Goal: Use online tool/utility: Utilize a website feature to perform a specific function

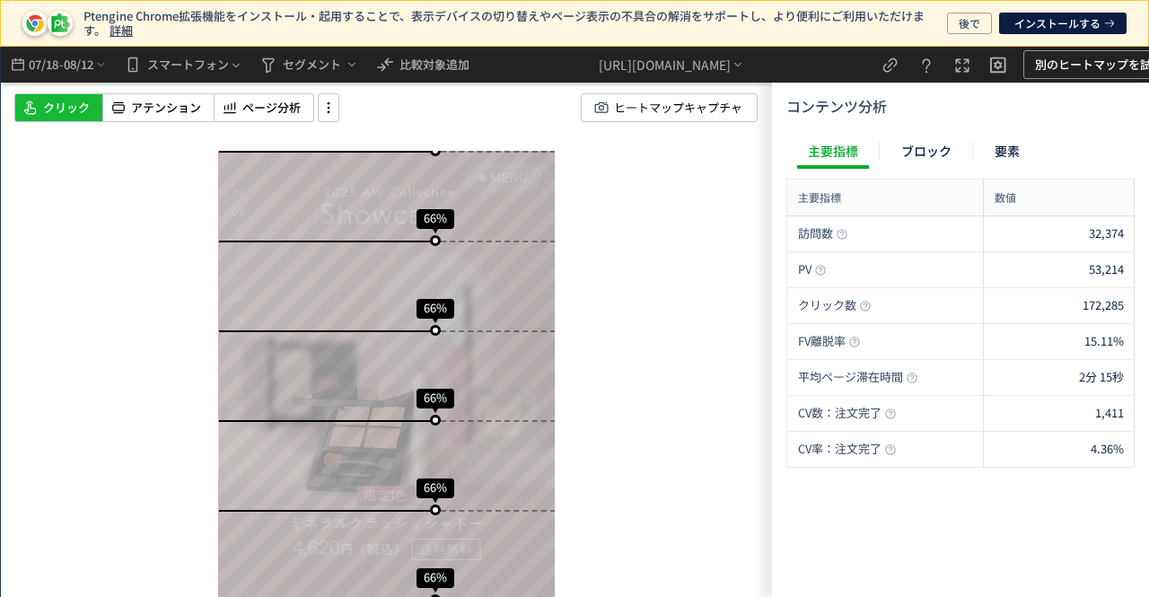
scroll to position [3951, 0]
click at [71, 64] on span "08/12" at bounding box center [79, 65] width 31 height 36
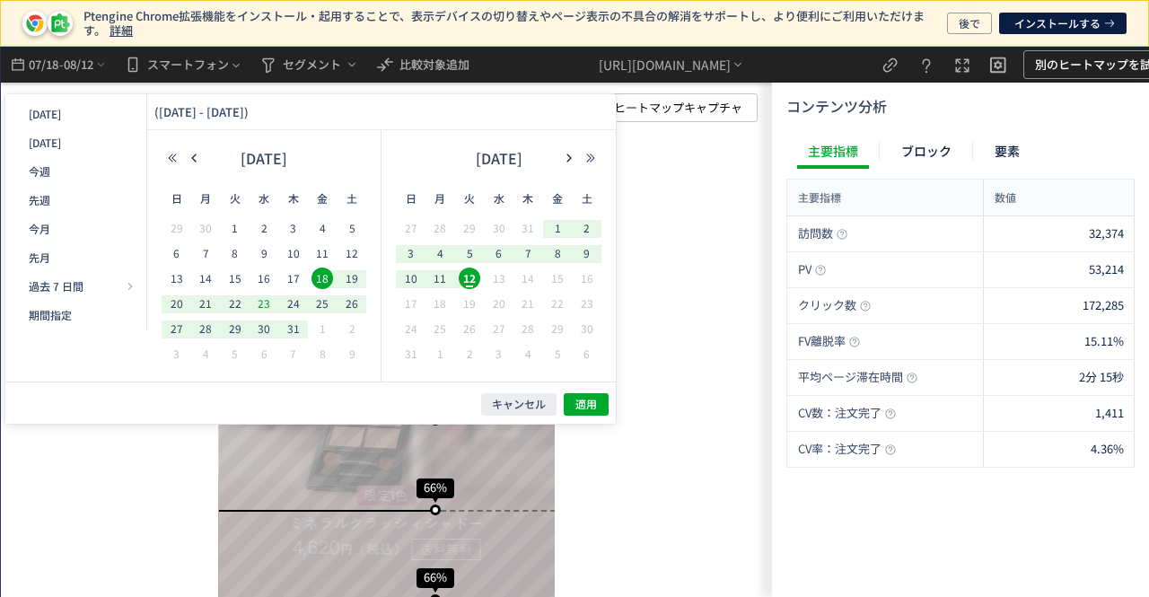
click at [262, 304] on span "23" at bounding box center [264, 304] width 22 height 22
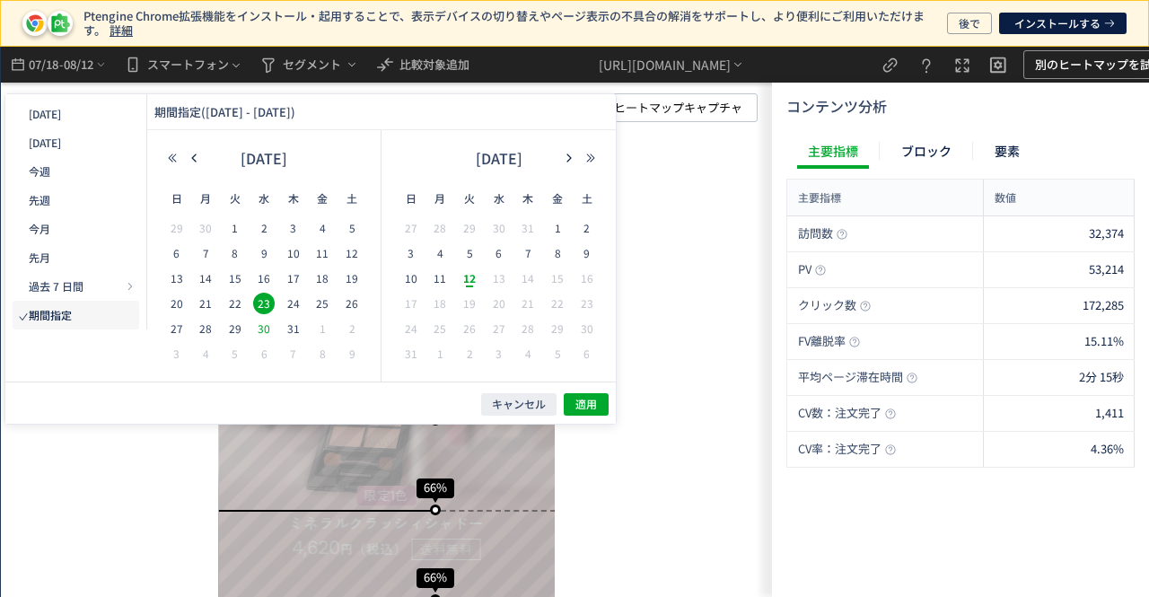
click at [260, 328] on span "30" at bounding box center [264, 329] width 22 height 22
click at [571, 398] on button "適用" at bounding box center [586, 404] width 45 height 22
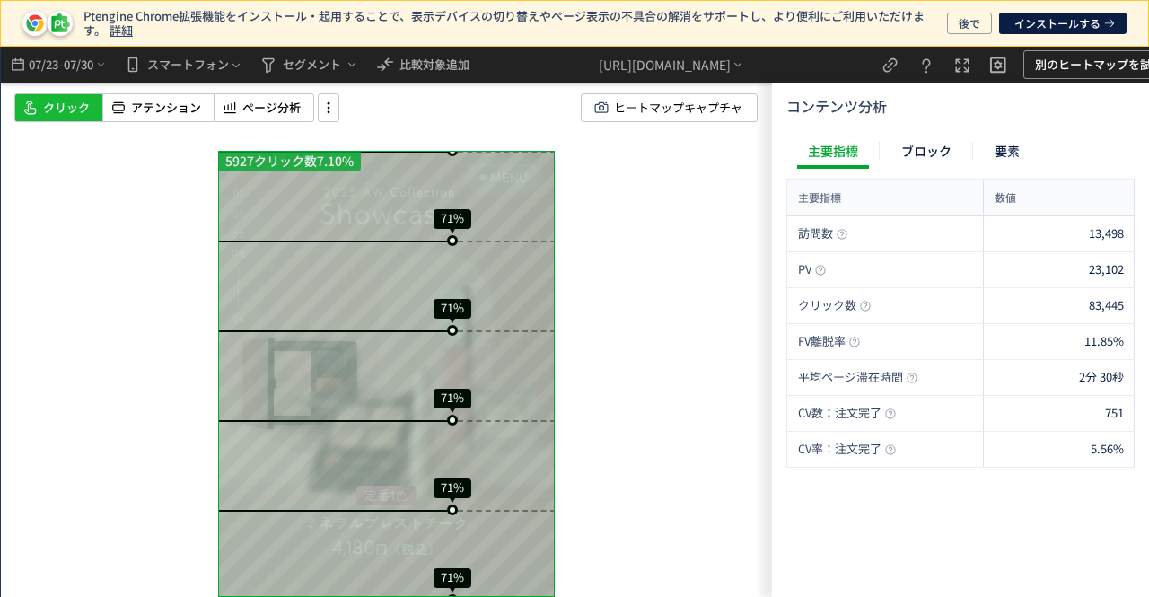
scroll to position [4490, 0]
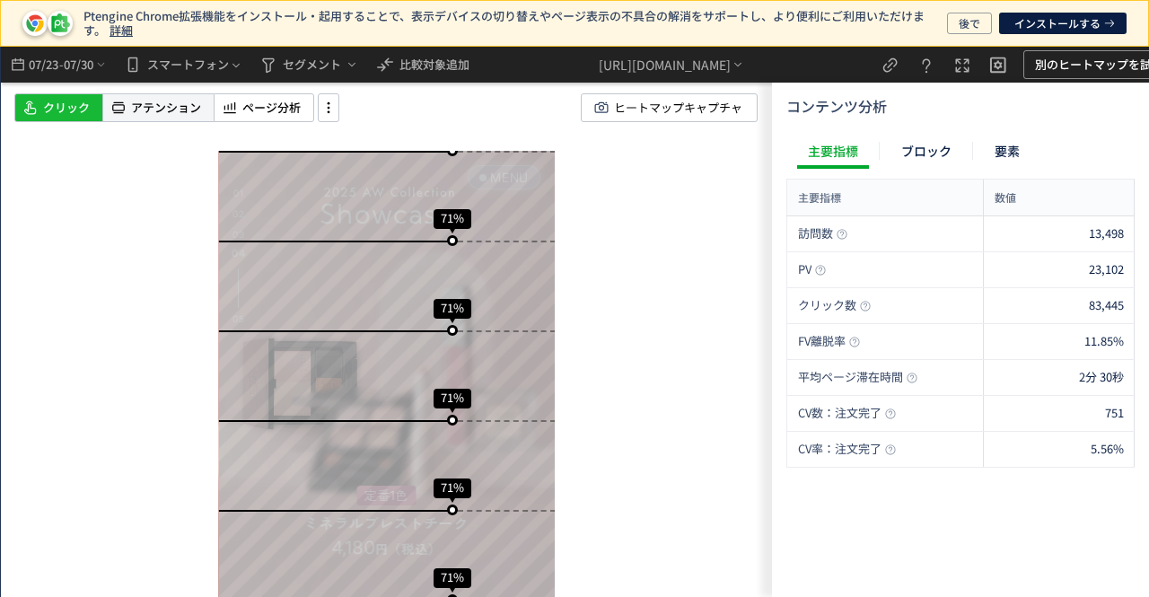
click at [166, 108] on span "アテンション" at bounding box center [166, 108] width 70 height 17
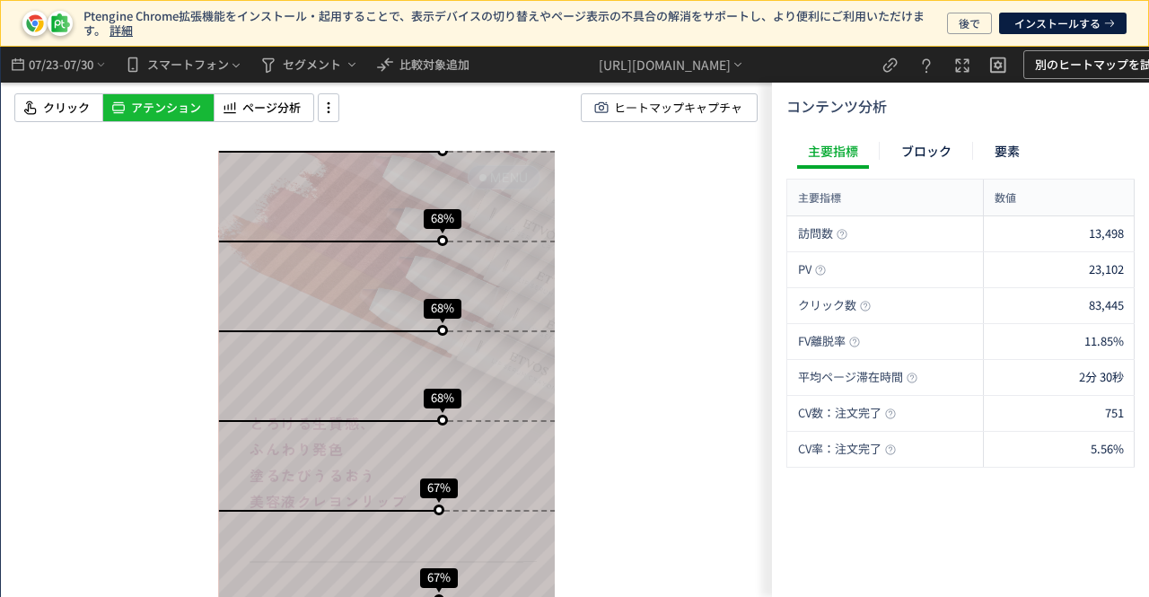
scroll to position [0, 0]
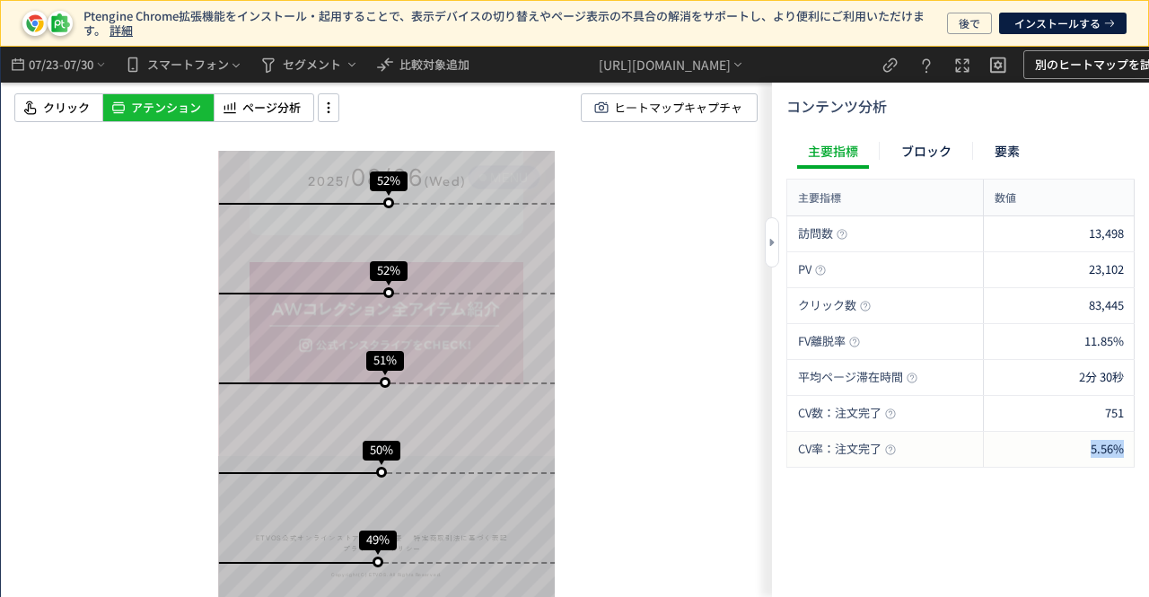
drag, startPoint x: 1078, startPoint y: 447, endPoint x: 1126, endPoint y: 447, distance: 48.5
click at [1126, 447] on div "5.56%" at bounding box center [1059, 449] width 151 height 35
copy span "5.56%"
drag, startPoint x: 1072, startPoint y: 344, endPoint x: 1122, endPoint y: 344, distance: 50.3
click at [1122, 344] on div "11.85%" at bounding box center [1059, 341] width 151 height 35
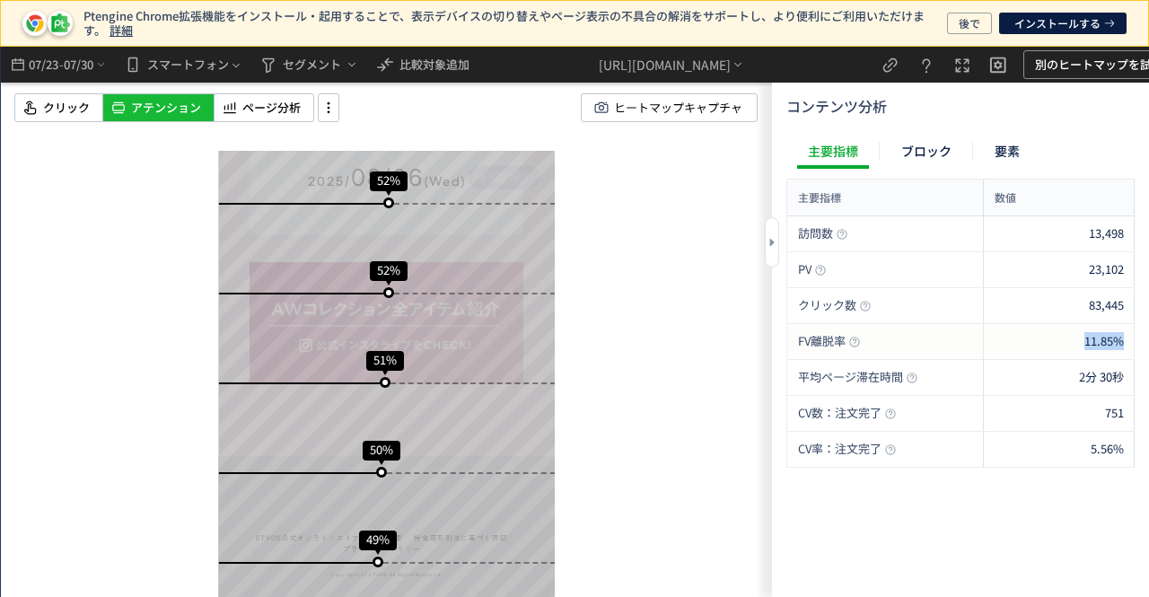
copy span "11.85%"
click at [1013, 367] on div "2分 30秒" at bounding box center [1059, 377] width 151 height 35
drag, startPoint x: 1119, startPoint y: 339, endPoint x: 1081, endPoint y: 339, distance: 37.7
click at [1081, 339] on div "11.85%" at bounding box center [1059, 341] width 151 height 35
copy span "11.85%"
